Goal: Task Accomplishment & Management: Complete application form

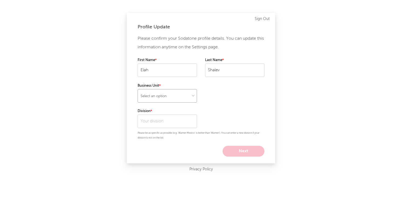
click at [162, 89] on select "Select an option" at bounding box center [167, 95] width 59 height 13
select select "recorded_music"
click at [138, 89] on select "Select an option" at bounding box center [167, 95] width 59 height 13
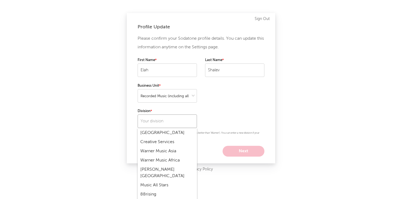
click at [166, 121] on input "text" at bounding box center [167, 120] width 59 height 13
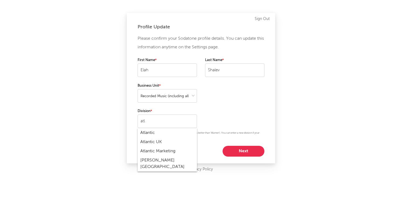
click at [169, 134] on div "Atlantic" at bounding box center [167, 132] width 59 height 9
type input "Atlantic"
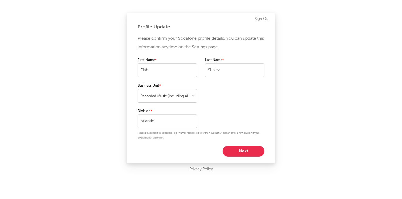
click at [232, 151] on button "Next" at bounding box center [244, 151] width 42 height 11
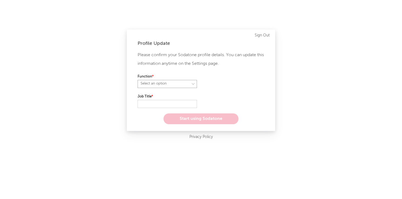
click at [164, 82] on select "Select an option" at bounding box center [167, 84] width 59 height 8
click at [138, 80] on select "Select an option" at bounding box center [167, 84] width 59 height 8
click at [153, 86] on select at bounding box center [167, 84] width 59 height 8
select select "other"
click at [138, 80] on select at bounding box center [167, 84] width 59 height 8
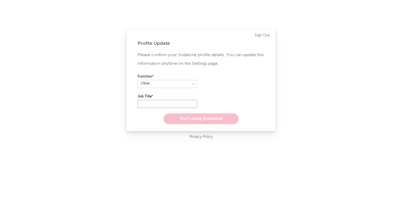
click at [149, 105] on input "text" at bounding box center [167, 104] width 59 height 8
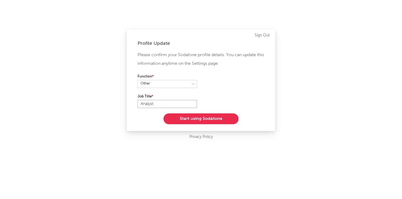
type input "Analyst"
click at [196, 121] on button "Start using Sodatone" at bounding box center [200, 118] width 75 height 11
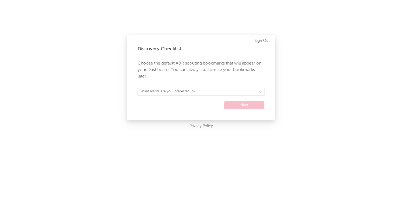
click at [190, 91] on select "What artists are you interested in? Argentina Asia General Australia Austria Be…" at bounding box center [201, 92] width 127 height 8
click at [171, 90] on select "What artists are you interested in? Argentina Asia General Australia Austria Be…" at bounding box center [201, 92] width 127 height 8
select select "15"
click at [138, 88] on select "What artists are you interested in? Argentina Asia General Australia Austria Be…" at bounding box center [201, 92] width 127 height 8
click at [246, 106] on button "Next" at bounding box center [244, 105] width 40 height 8
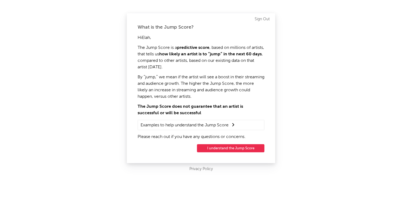
click at [236, 150] on button "I understand the Jump Score" at bounding box center [230, 148] width 67 height 8
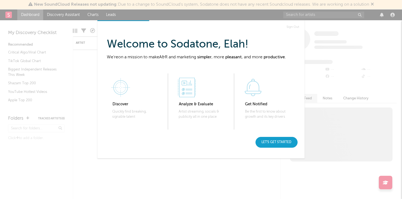
click at [270, 144] on div "Let's get started" at bounding box center [276, 142] width 42 height 11
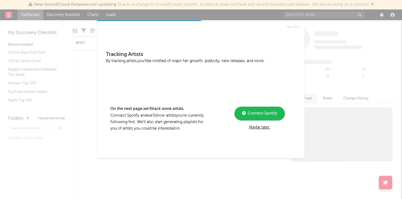
click at [257, 129] on div "Maybe later." at bounding box center [259, 127] width 73 height 6
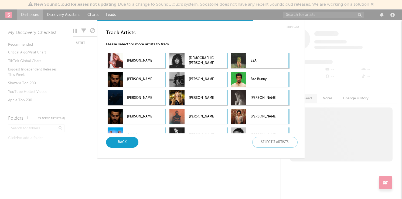
click at [112, 144] on div "Back" at bounding box center [122, 142] width 32 height 11
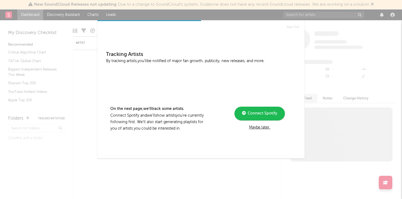
click at [267, 127] on div "Maybe later." at bounding box center [259, 127] width 73 height 6
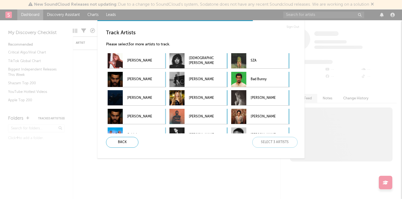
click at [210, 187] on div "Sign Out Track Artists Please select 3 or more artists to track. Sabrina Carpen…" at bounding box center [201, 99] width 402 height 199
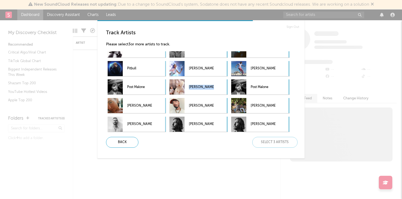
scroll to position [6, 0]
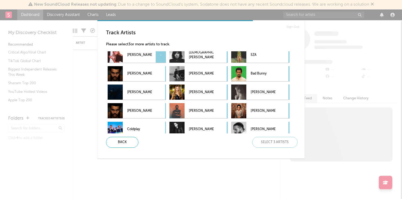
click at [159, 56] on div "-" at bounding box center [161, 54] width 10 height 15
click at [223, 55] on div "-" at bounding box center [222, 54] width 10 height 15
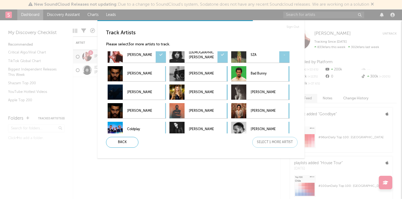
click at [286, 57] on div "-" at bounding box center [284, 54] width 10 height 15
click at [273, 141] on div "Next" at bounding box center [274, 142] width 45 height 11
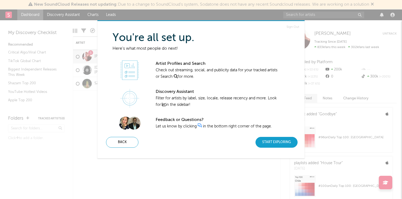
click at [275, 143] on div "Start Exploring" at bounding box center [276, 142] width 42 height 11
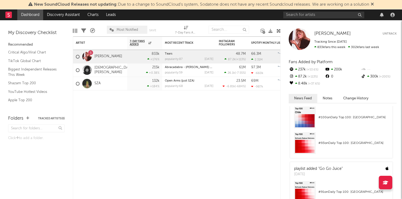
scroll to position [0, 0]
